Goal: Task Accomplishment & Management: Manage account settings

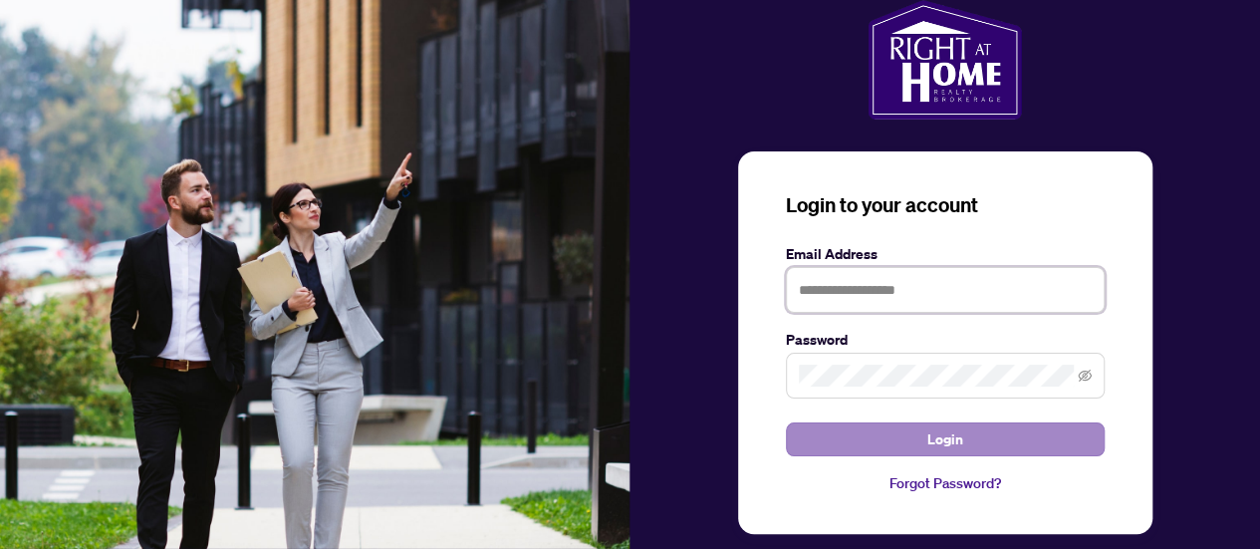
type input "**********"
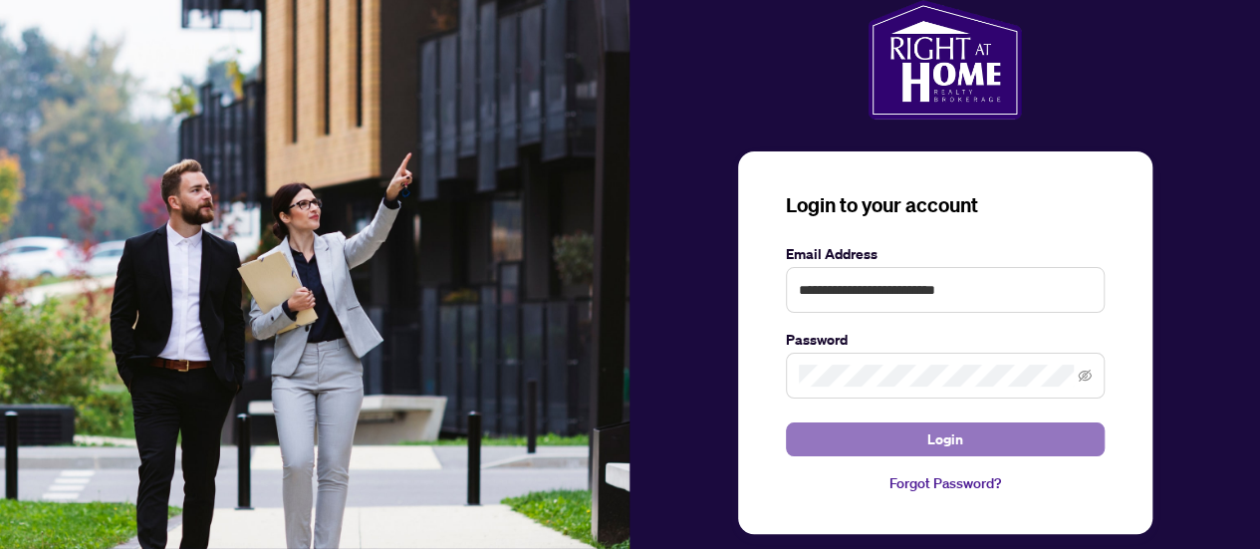
click at [948, 439] on span "Login" at bounding box center [945, 439] width 36 height 32
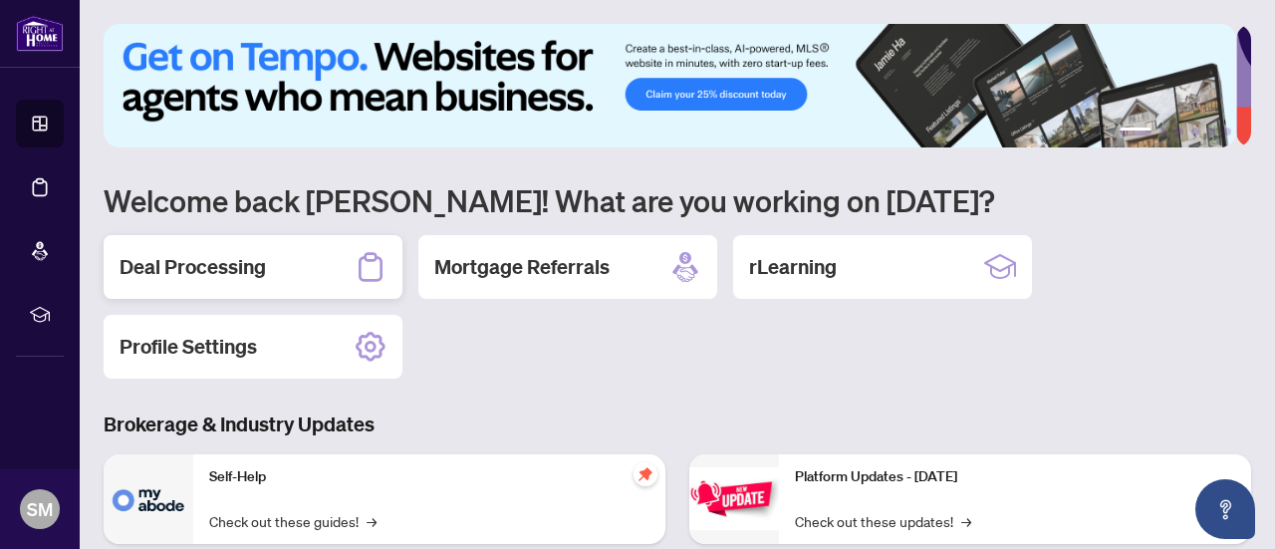
click at [219, 265] on h2 "Deal Processing" at bounding box center [193, 267] width 146 height 28
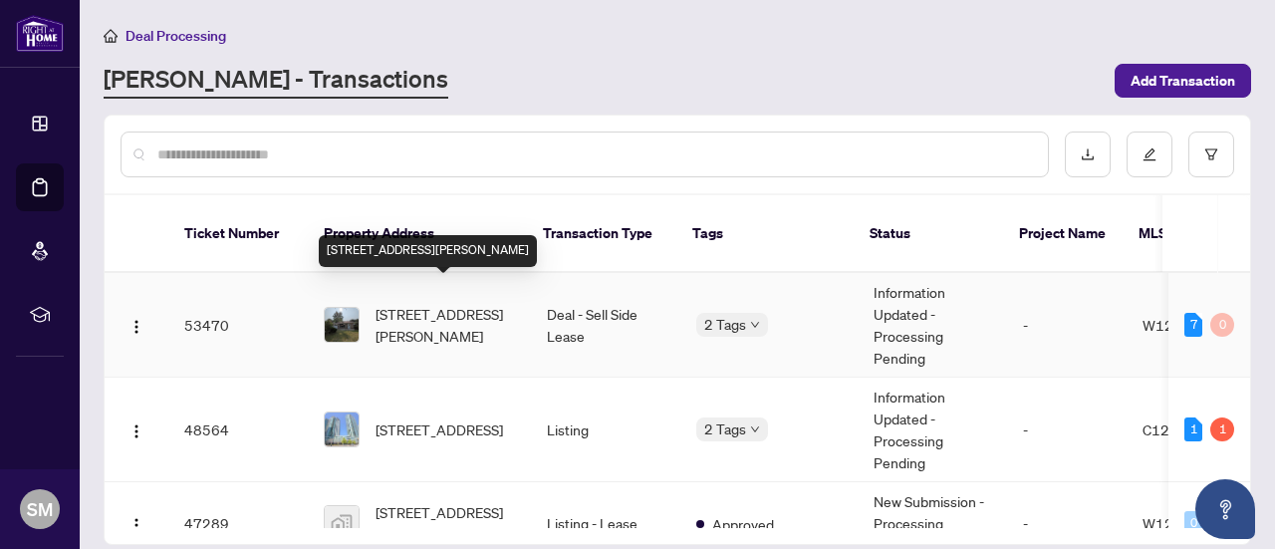
click at [408, 303] on span "[STREET_ADDRESS][PERSON_NAME]" at bounding box center [445, 325] width 139 height 44
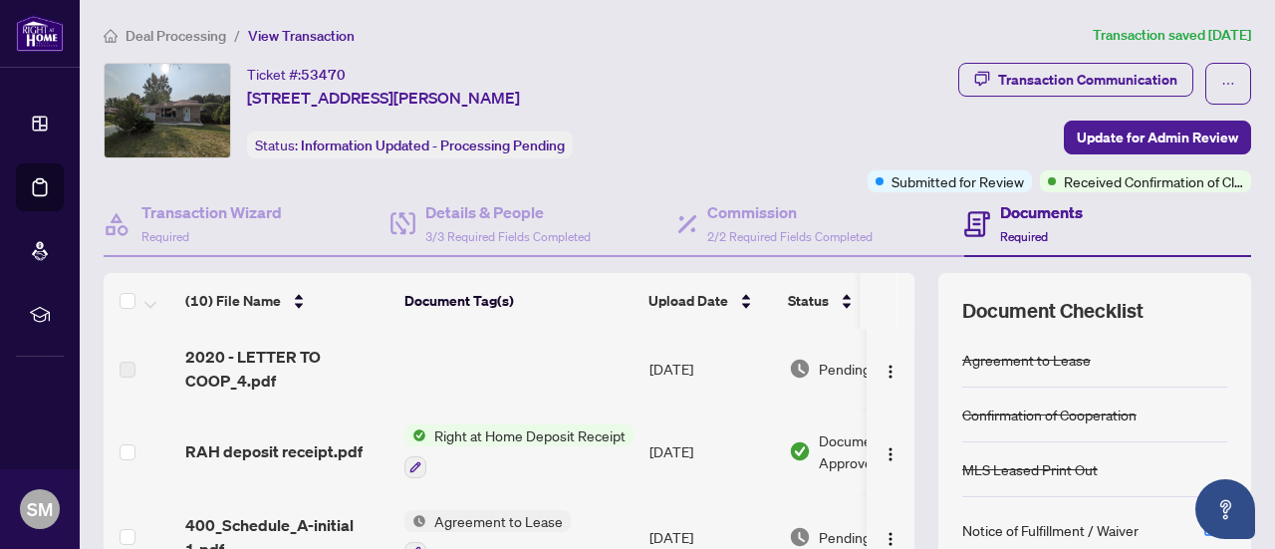
click at [1014, 208] on h4 "Documents" at bounding box center [1041, 212] width 83 height 24
click at [972, 217] on icon at bounding box center [977, 224] width 26 height 26
click at [1081, 72] on div "Transaction Communication" at bounding box center [1087, 80] width 179 height 32
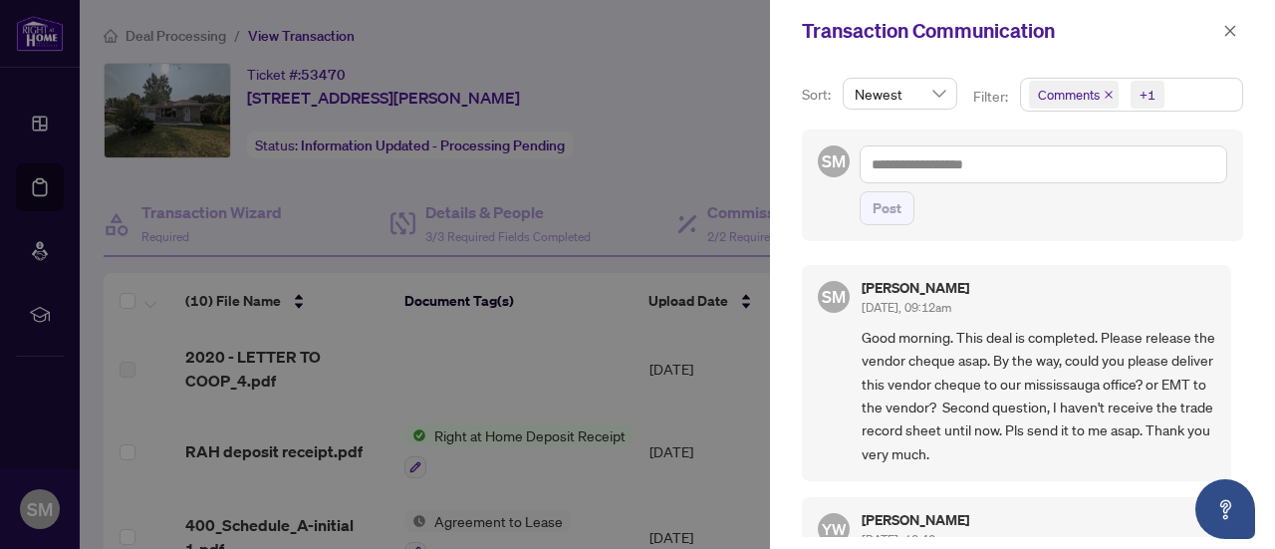
click at [719, 41] on div at bounding box center [637, 274] width 1275 height 549
click at [1231, 32] on icon "close" at bounding box center [1230, 30] width 11 height 11
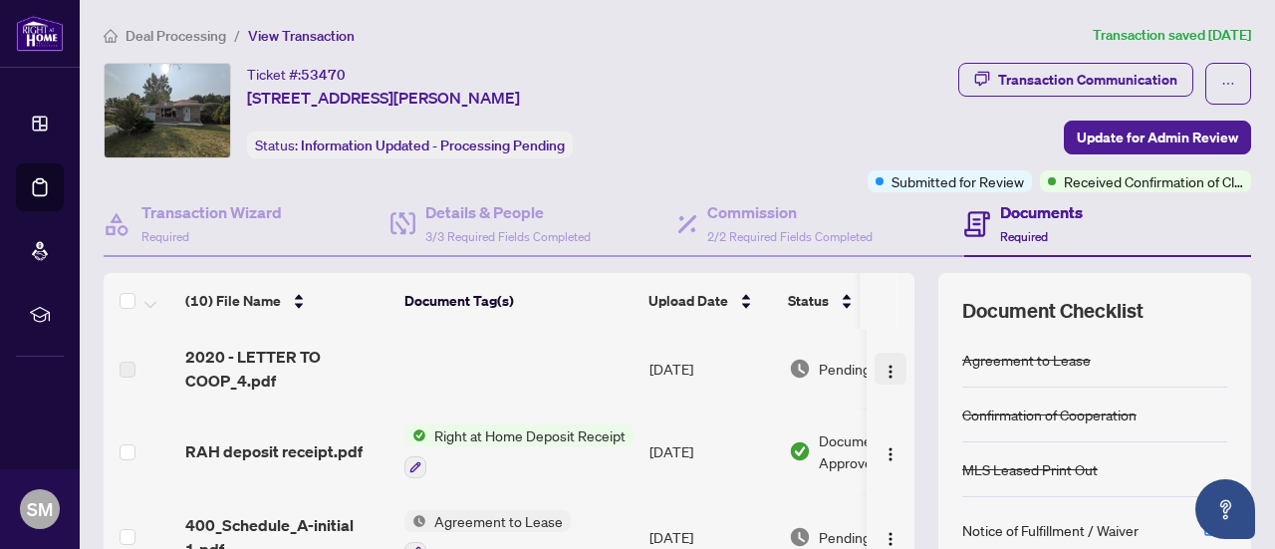
click at [883, 367] on img "button" at bounding box center [891, 372] width 16 height 16
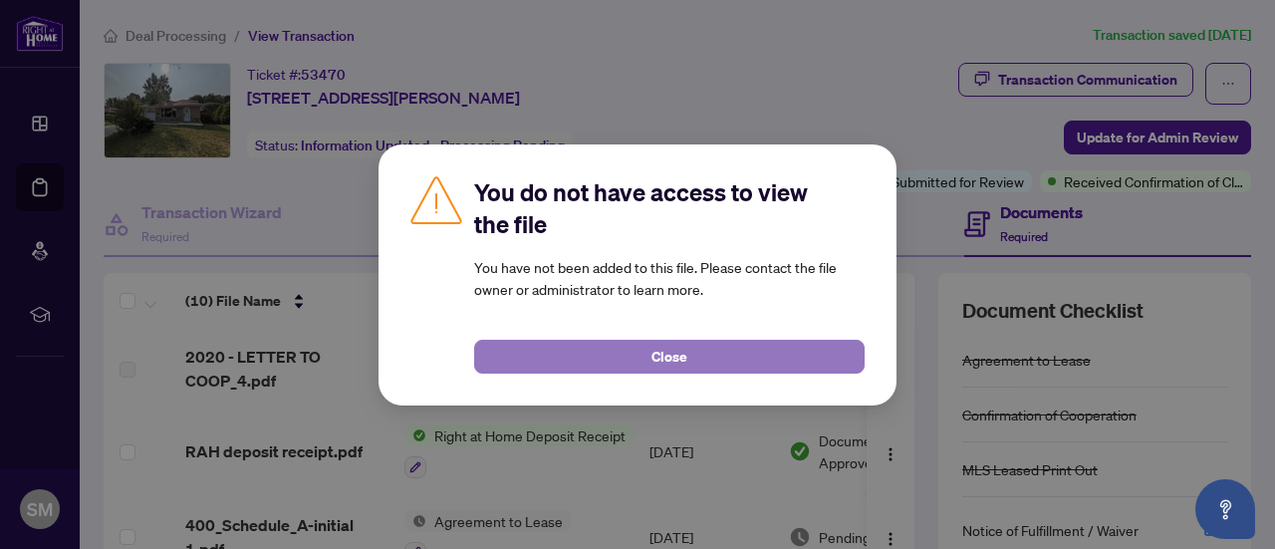
click at [735, 366] on button "Close" at bounding box center [669, 357] width 390 height 34
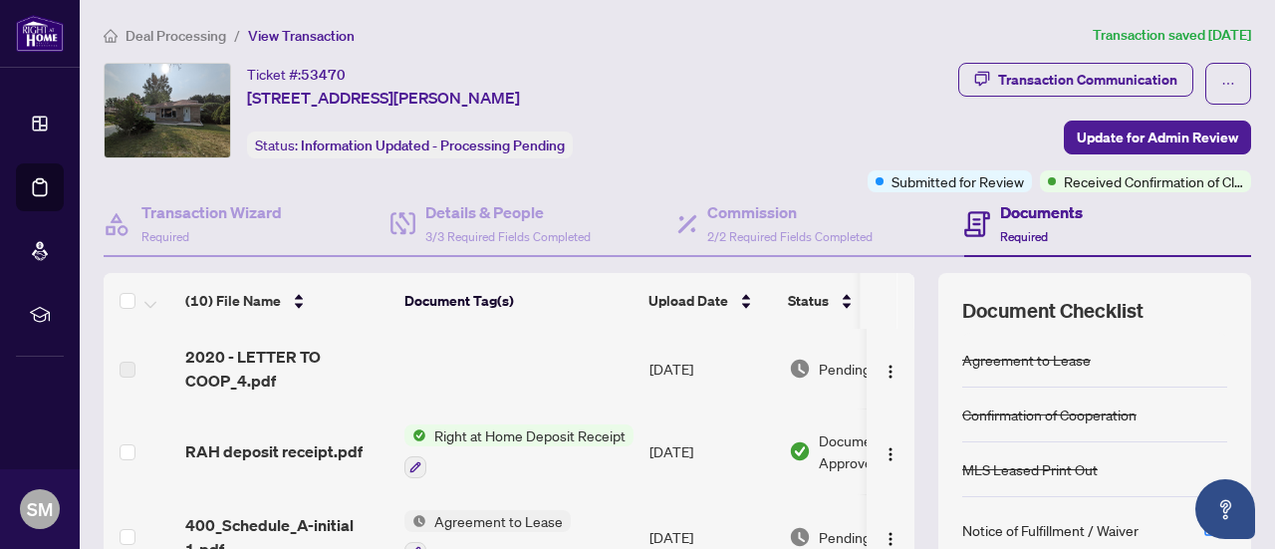
click at [819, 93] on div "Transaction Communication Update for Admin Review Submitted for Review Received…" at bounding box center [987, 127] width 527 height 129
